Goal: Transaction & Acquisition: Download file/media

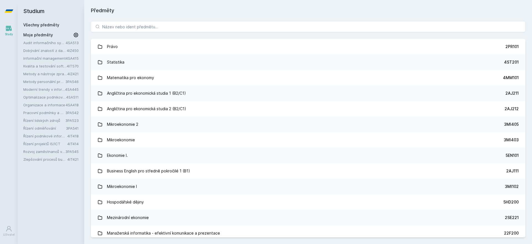
click at [34, 66] on link "Kvalita a testování softwaru" at bounding box center [45, 66] width 44 height 6
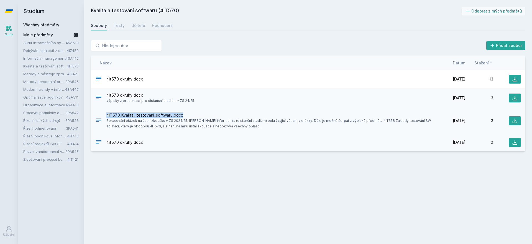
drag, startPoint x: 184, startPoint y: 113, endPoint x: 107, endPoint y: 116, distance: 76.8
click at [107, 116] on span "4IT570_Kvalita_ testovani_softwaru.docx" at bounding box center [270, 115] width 329 height 6
copy span "4IT570_Kvalita_ testovani_softwaru.docx"
click at [107, 116] on span "4IT570_Kvalita_ testovani_softwaru.docx" at bounding box center [270, 115] width 329 height 6
drag, startPoint x: 181, startPoint y: 115, endPoint x: 106, endPoint y: 116, distance: 74.8
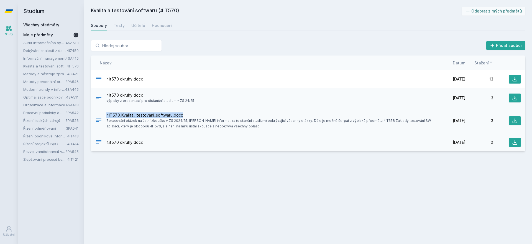
click at [106, 116] on div "4IT570_Kvalita_ testovani_softwaru.docx Zpracování otázek na ústní zkoušku v ZS…" at bounding box center [266, 120] width 342 height 17
copy span "4IT570_Kvalita_ testovani_softwaru.docx"
